Goal: Task Accomplishment & Management: Use online tool/utility

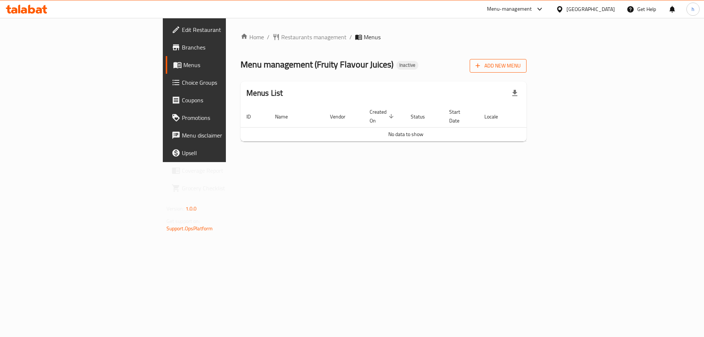
click at [521, 62] on span "Add New Menu" at bounding box center [498, 65] width 45 height 9
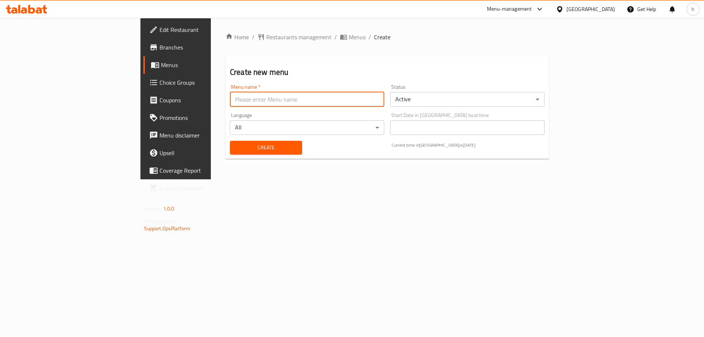
click at [230, 101] on input "text" at bounding box center [307, 99] width 154 height 15
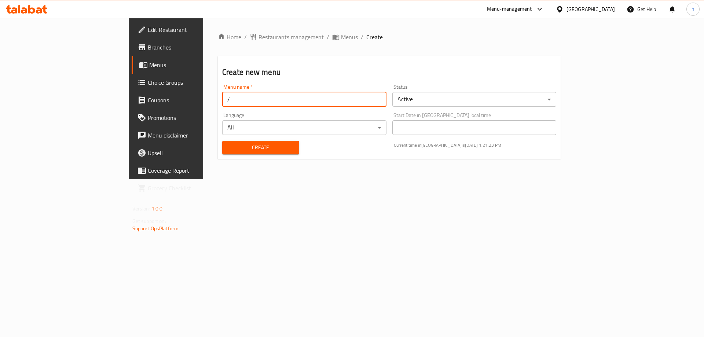
click at [222, 100] on input "/" at bounding box center [304, 99] width 164 height 15
type input "17/8"
click at [228, 152] on span "Create" at bounding box center [260, 147] width 65 height 9
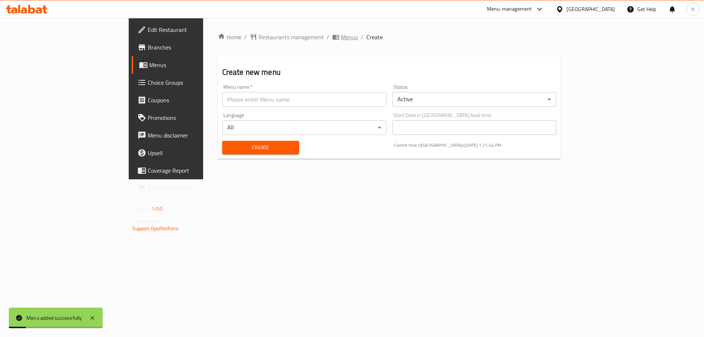
click at [341, 41] on span "Menus" at bounding box center [349, 37] width 17 height 9
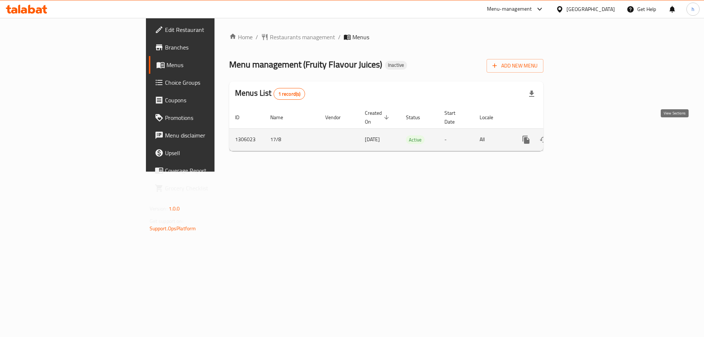
click at [588, 131] on link "enhanced table" at bounding box center [579, 140] width 18 height 18
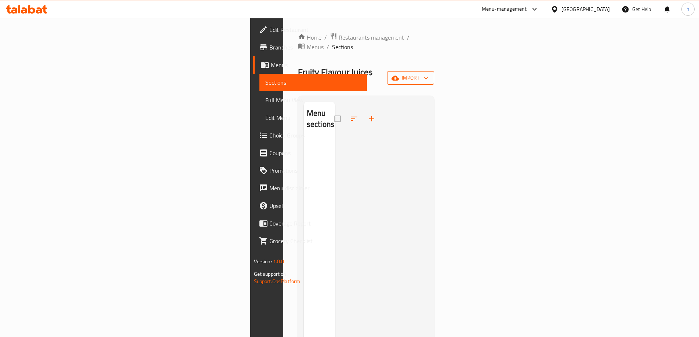
click at [428, 73] on span "import" at bounding box center [410, 77] width 35 height 9
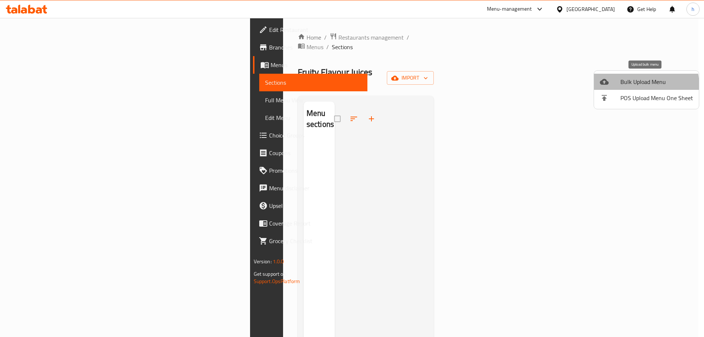
click at [644, 85] on span "Bulk Upload Menu" at bounding box center [657, 81] width 73 height 9
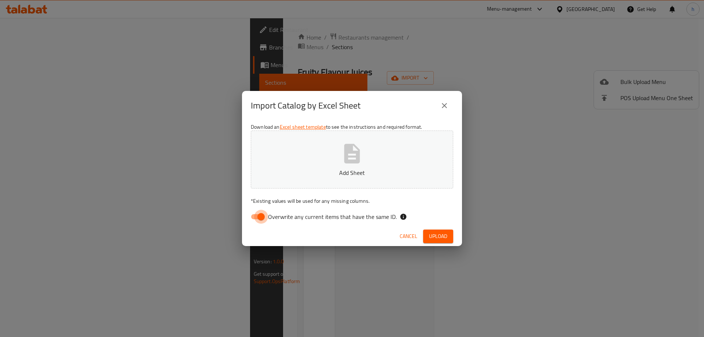
click at [252, 220] on input "Overwrite any current items that have the same ID." at bounding box center [261, 217] width 42 height 14
checkbox input "false"
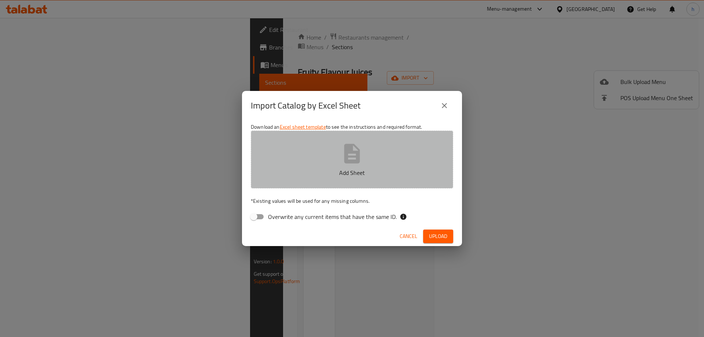
click at [343, 177] on p "Add Sheet" at bounding box center [352, 172] width 180 height 9
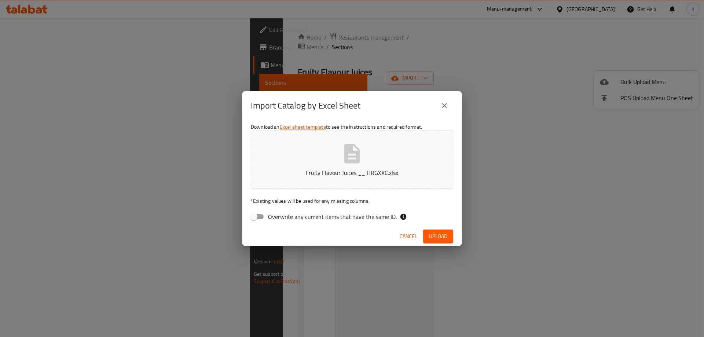
click at [446, 237] on span "Upload" at bounding box center [438, 236] width 18 height 9
click at [450, 106] on button "close" at bounding box center [445, 106] width 18 height 18
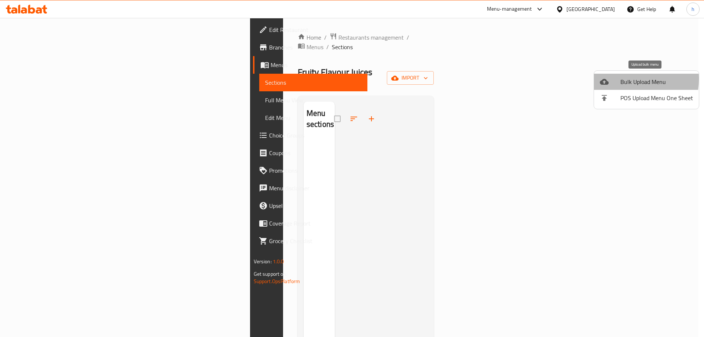
click at [618, 79] on div at bounding box center [610, 81] width 21 height 9
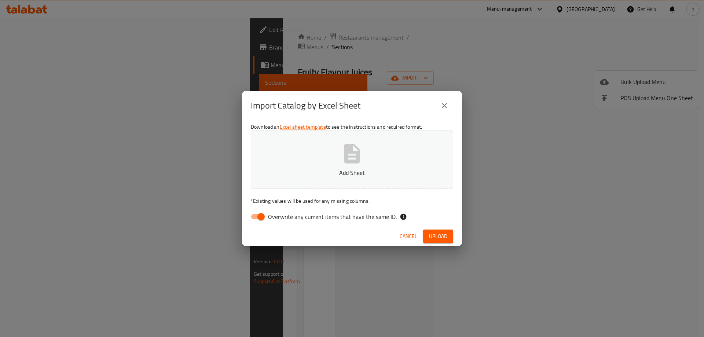
click at [442, 232] on span "Upload" at bounding box center [438, 236] width 18 height 9
click at [444, 99] on button "close" at bounding box center [445, 106] width 18 height 18
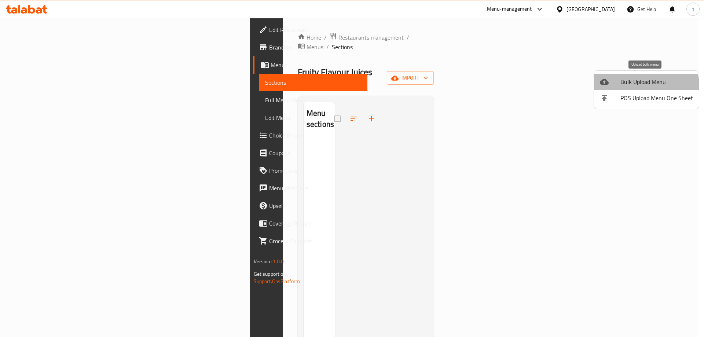
click at [634, 86] on span "Bulk Upload Menu" at bounding box center [657, 81] width 73 height 9
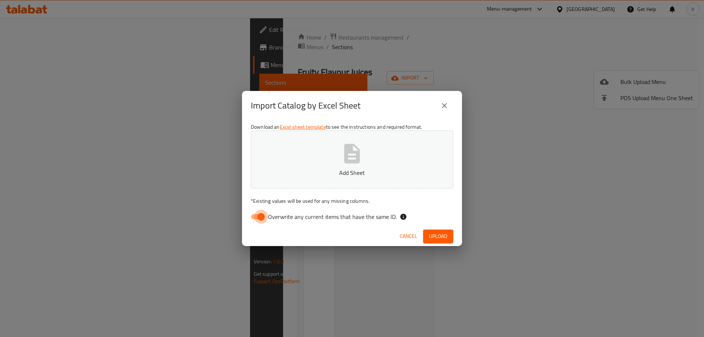
click at [260, 218] on input "Overwrite any current items that have the same ID." at bounding box center [261, 217] width 42 height 14
checkbox input "false"
click at [311, 194] on div "Download an Excel sheet template to see the instructions and required format. A…" at bounding box center [352, 173] width 220 height 106
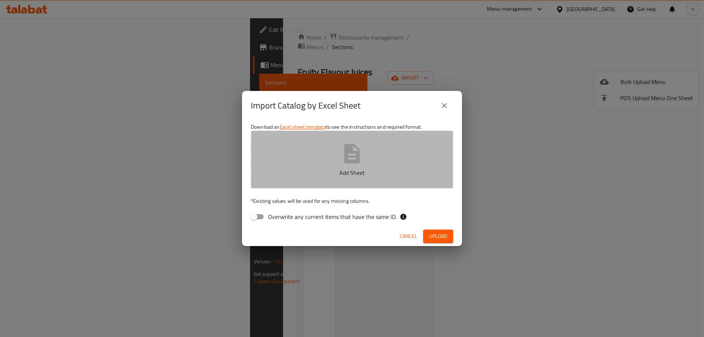
click at [326, 183] on button "Add Sheet" at bounding box center [352, 160] width 202 height 58
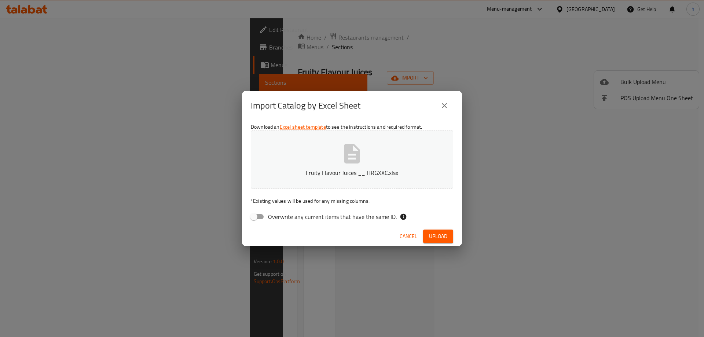
click at [431, 237] on span "Upload" at bounding box center [438, 236] width 18 height 9
click at [436, 238] on span "Upload" at bounding box center [438, 236] width 18 height 9
click at [339, 168] on p "Fruity Flavour Juices __ HRGXXC.xlsx" at bounding box center [352, 172] width 180 height 9
click at [432, 234] on span "Upload" at bounding box center [438, 236] width 18 height 9
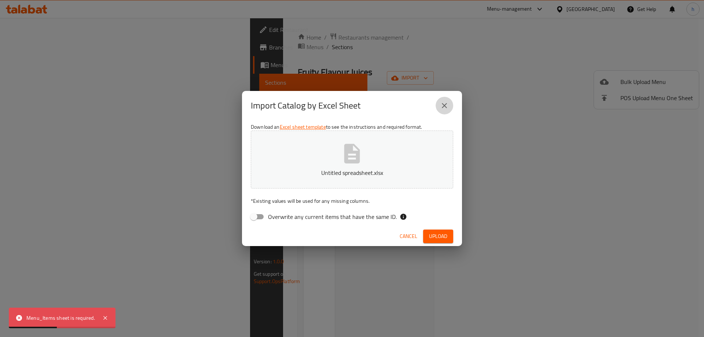
click at [443, 102] on icon "close" at bounding box center [444, 105] width 9 height 9
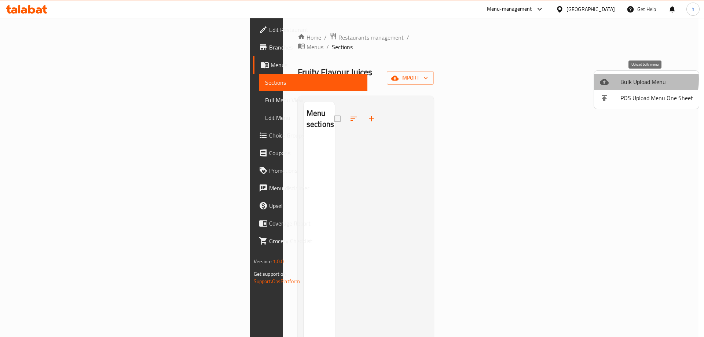
click at [622, 79] on span "Bulk Upload Menu" at bounding box center [657, 81] width 73 height 9
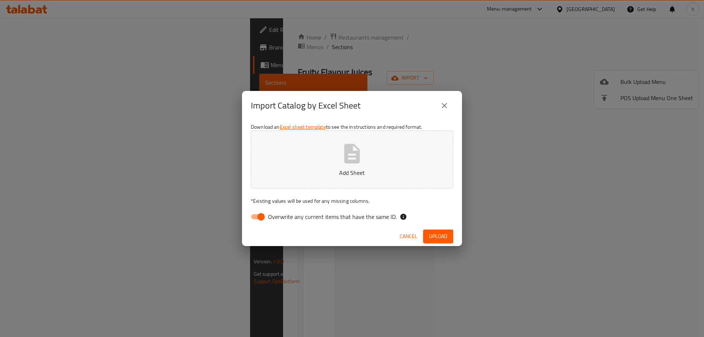
click at [265, 214] on input "Overwrite any current items that have the same ID." at bounding box center [261, 217] width 42 height 14
checkbox input "false"
click at [375, 172] on p "Add Sheet" at bounding box center [352, 172] width 180 height 9
click at [440, 234] on span "Upload" at bounding box center [438, 236] width 18 height 9
click at [441, 100] on button "close" at bounding box center [445, 106] width 18 height 18
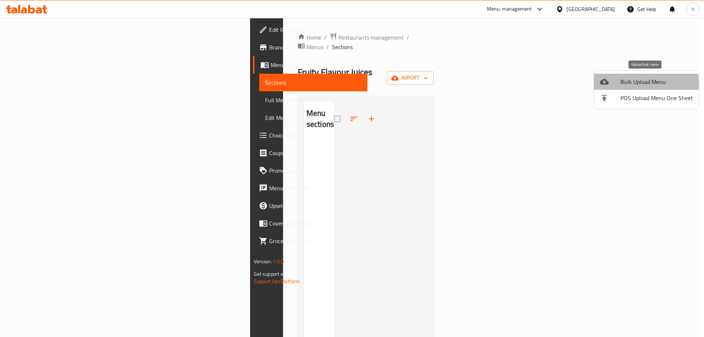
click at [631, 83] on span "Bulk Upload Menu" at bounding box center [657, 81] width 73 height 9
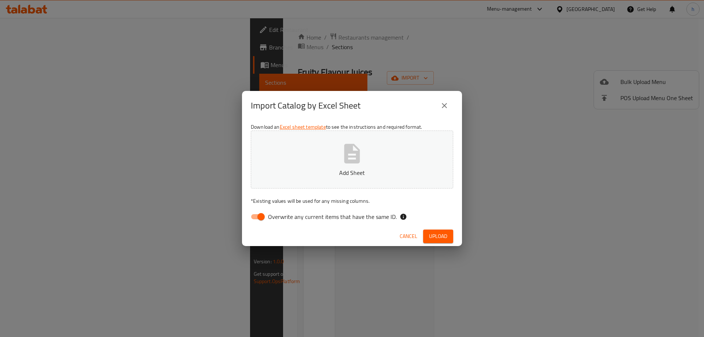
click at [262, 209] on div "Download an Excel sheet template to see the instructions and required format. A…" at bounding box center [352, 173] width 220 height 106
click at [262, 214] on input "Overwrite any current items that have the same ID." at bounding box center [261, 217] width 42 height 14
click at [262, 214] on input "Overwrite any current items that have the same ID." at bounding box center [254, 217] width 42 height 14
checkbox input "true"
click at [311, 180] on button "Add Sheet" at bounding box center [352, 160] width 202 height 58
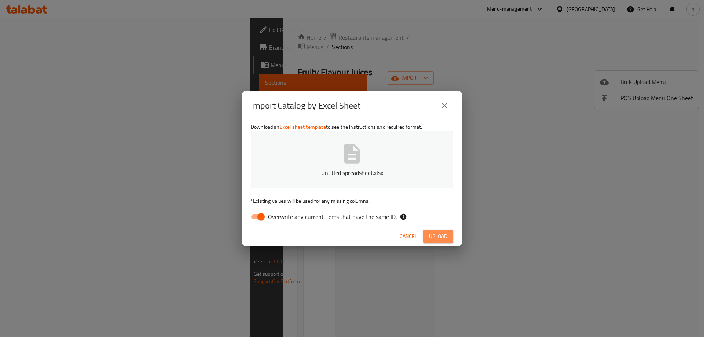
click at [433, 234] on span "Upload" at bounding box center [438, 236] width 18 height 9
click at [433, 234] on button "button" at bounding box center [441, 237] width 23 height 12
click at [443, 105] on icon "close" at bounding box center [444, 105] width 9 height 9
